Goal: Check status: Check status

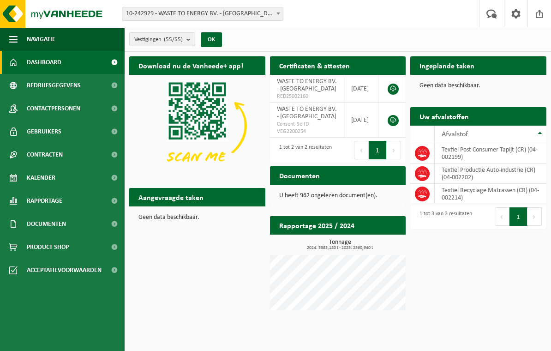
click at [161, 198] on h2 "Aangevraagde taken" at bounding box center [170, 197] width 83 height 18
click at [35, 174] on span "Kalender" at bounding box center [41, 177] width 29 height 23
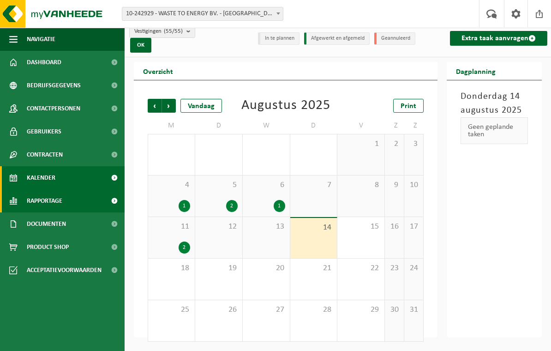
click at [31, 200] on span "Rapportage" at bounding box center [45, 200] width 36 height 23
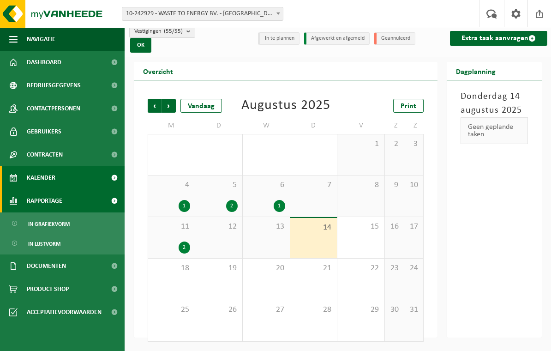
click at [28, 198] on span "Rapportage" at bounding box center [45, 200] width 36 height 23
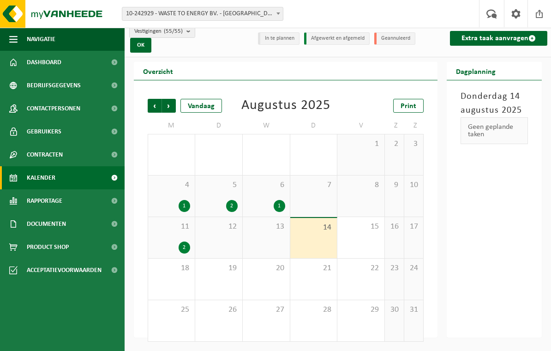
click at [492, 131] on div "Geen geplande taken" at bounding box center [493, 130] width 67 height 27
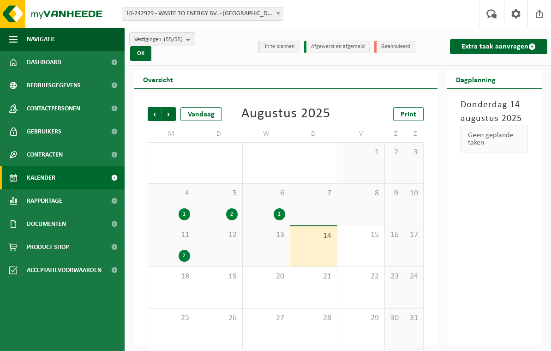
scroll to position [8, 0]
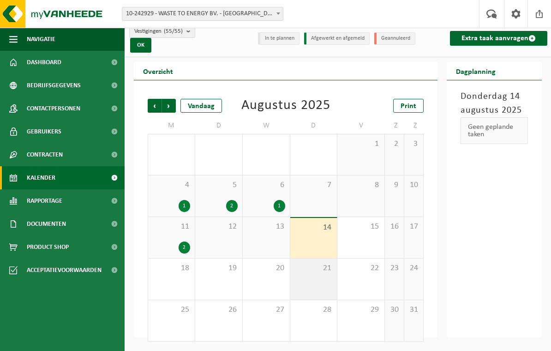
click at [319, 281] on div "21" at bounding box center [313, 278] width 47 height 41
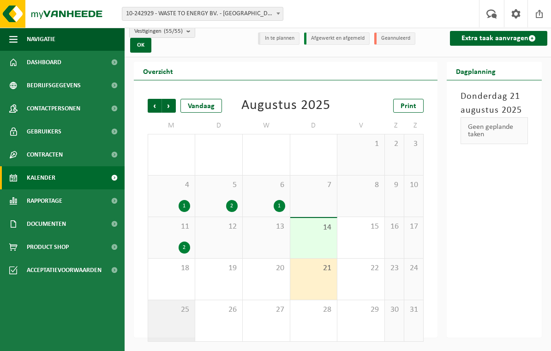
click at [179, 316] on div "25" at bounding box center [171, 320] width 47 height 41
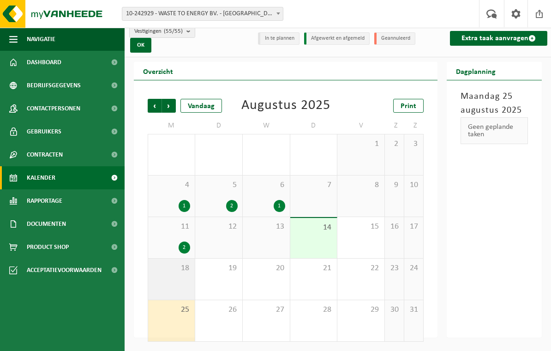
click at [182, 282] on div "18" at bounding box center [171, 278] width 47 height 41
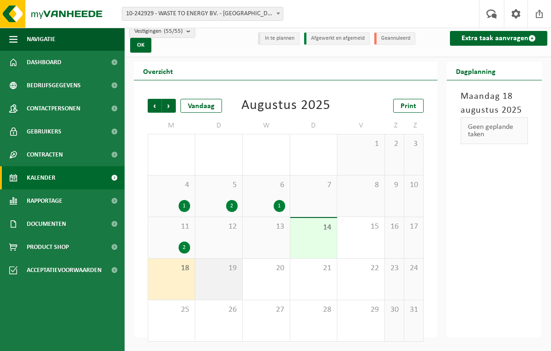
click at [221, 280] on div "19" at bounding box center [218, 278] width 47 height 41
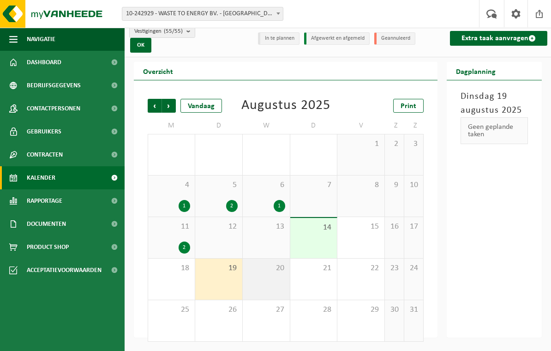
click at [273, 276] on div "20" at bounding box center [266, 278] width 47 height 41
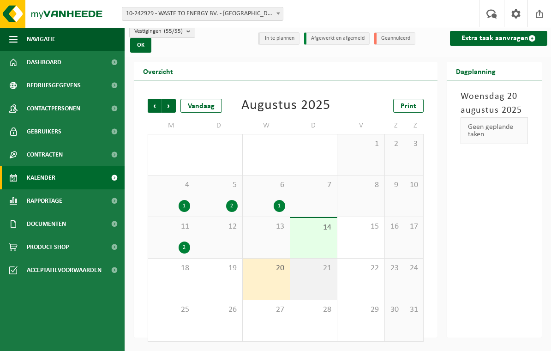
click at [318, 274] on div "21" at bounding box center [313, 278] width 47 height 41
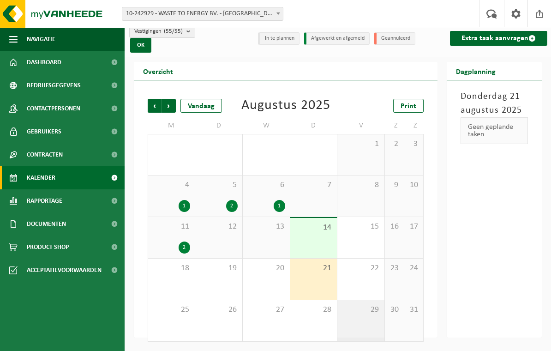
click at [367, 321] on div "29" at bounding box center [360, 320] width 47 height 41
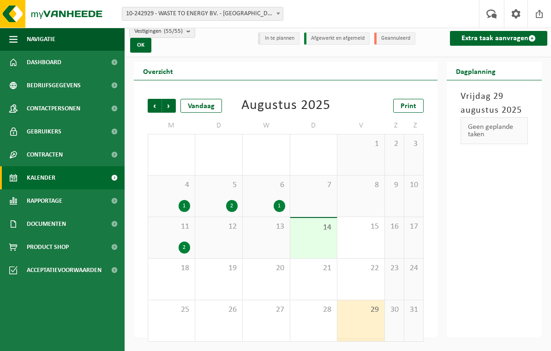
scroll to position [0, 0]
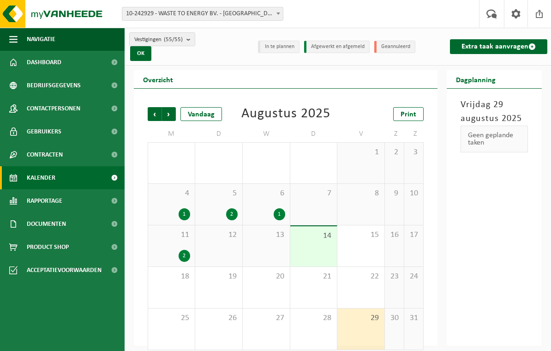
click at [280, 49] on li "In te plannen" at bounding box center [279, 47] width 42 height 12
click at [343, 49] on li "Afgewerkt en afgemeld" at bounding box center [337, 47] width 66 height 12
click at [405, 46] on li "Geannuleerd" at bounding box center [394, 47] width 41 height 12
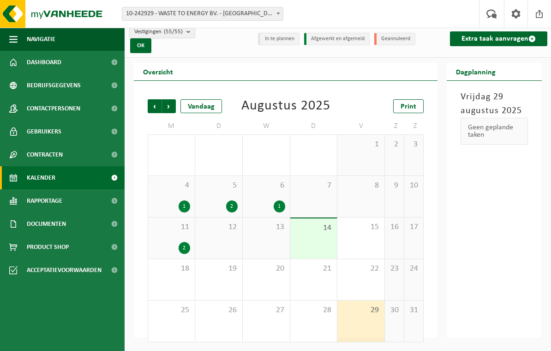
scroll to position [8, 0]
